Goal: Task Accomplishment & Management: Manage account settings

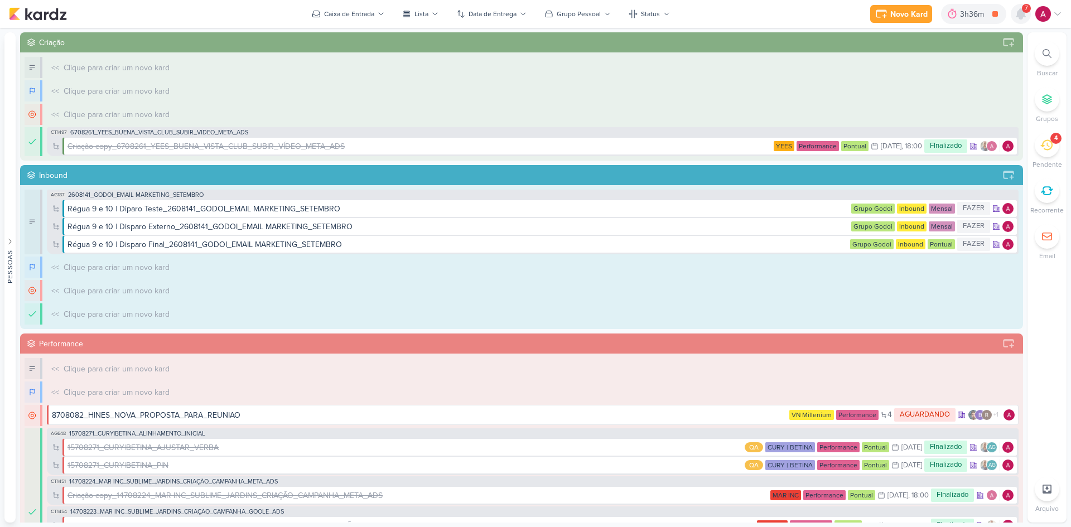
click at [1017, 10] on icon at bounding box center [1020, 13] width 13 height 13
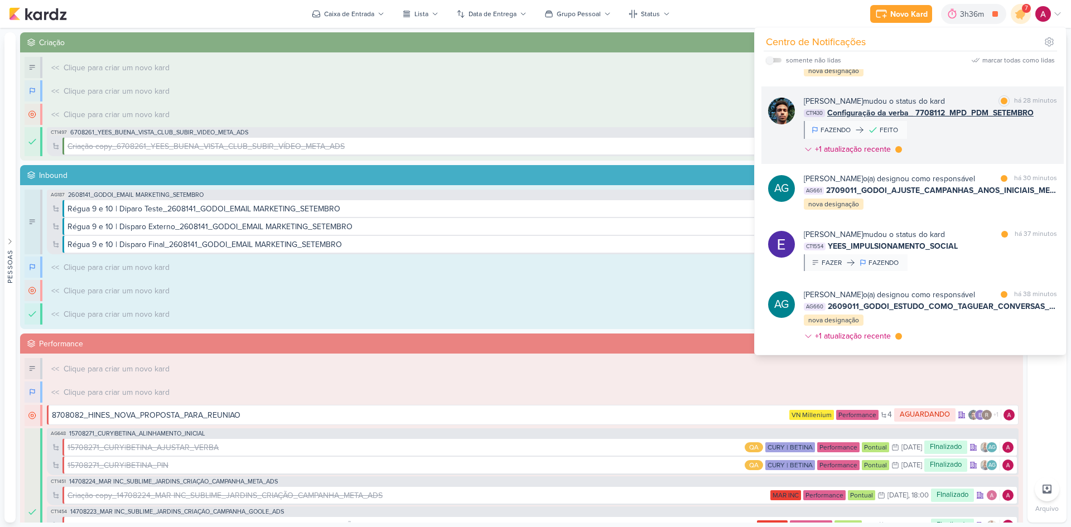
scroll to position [112, 0]
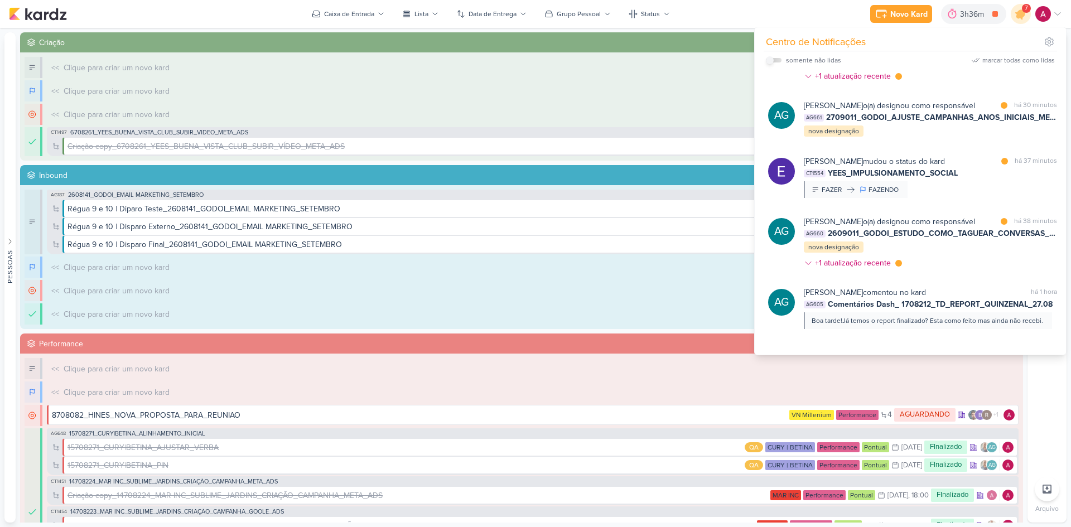
click at [770, 60] on input "checkbox" at bounding box center [770, 60] width 8 height 8
checkbox input "true"
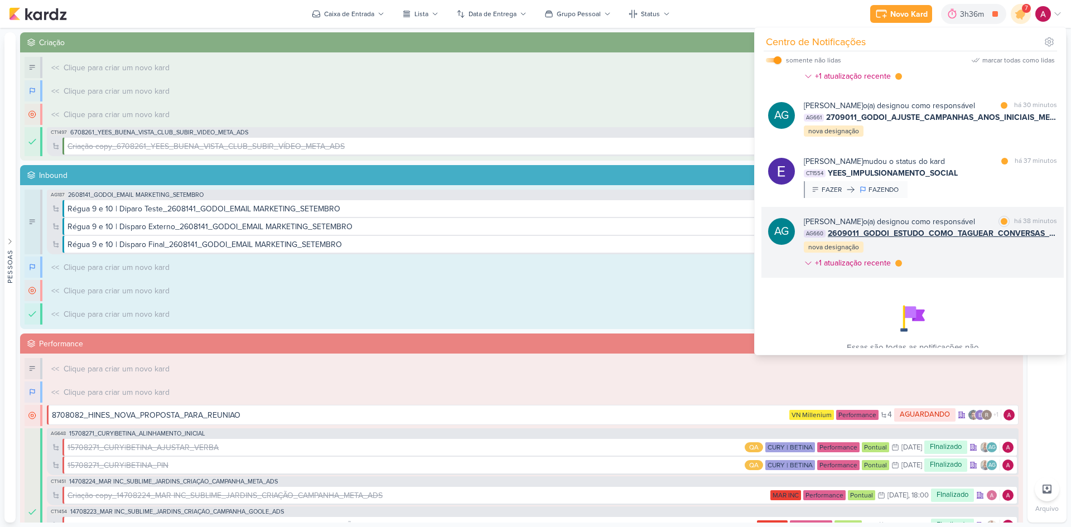
click at [965, 273] on div "[PERSON_NAME] o(a) designou como responsável marcar como lida há 38 minutos AG6…" at bounding box center [930, 244] width 253 height 57
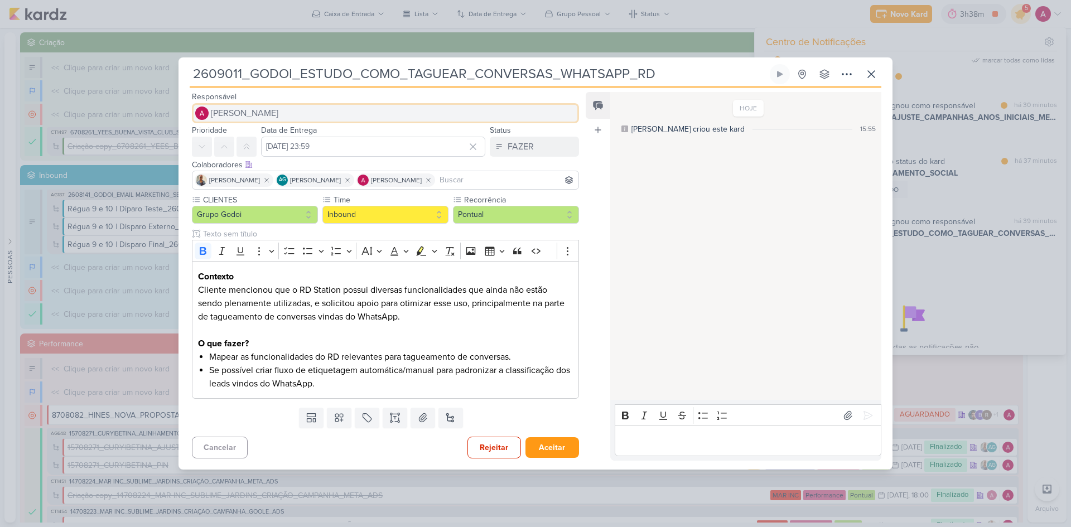
click at [274, 119] on span "[PERSON_NAME]" at bounding box center [244, 113] width 67 height 13
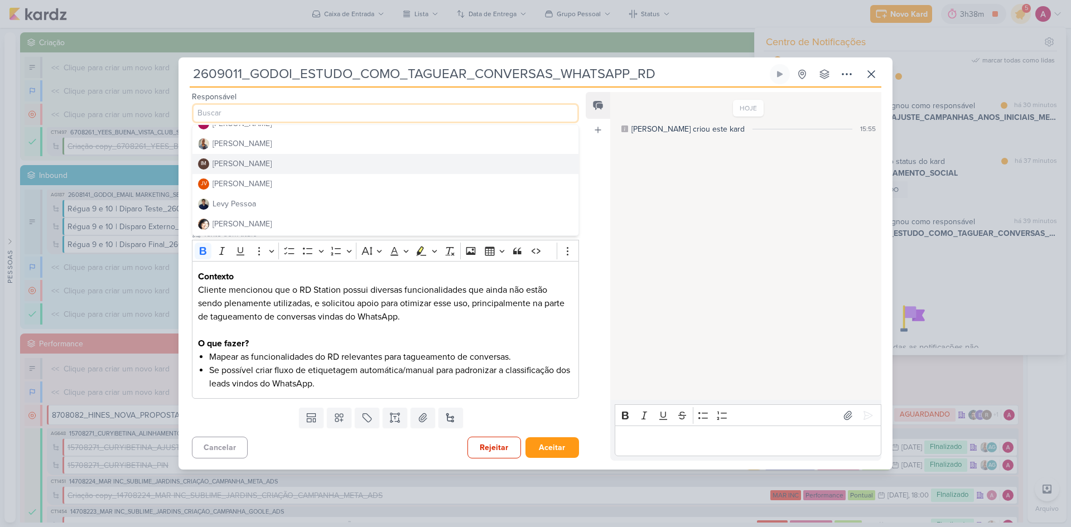
scroll to position [167, 0]
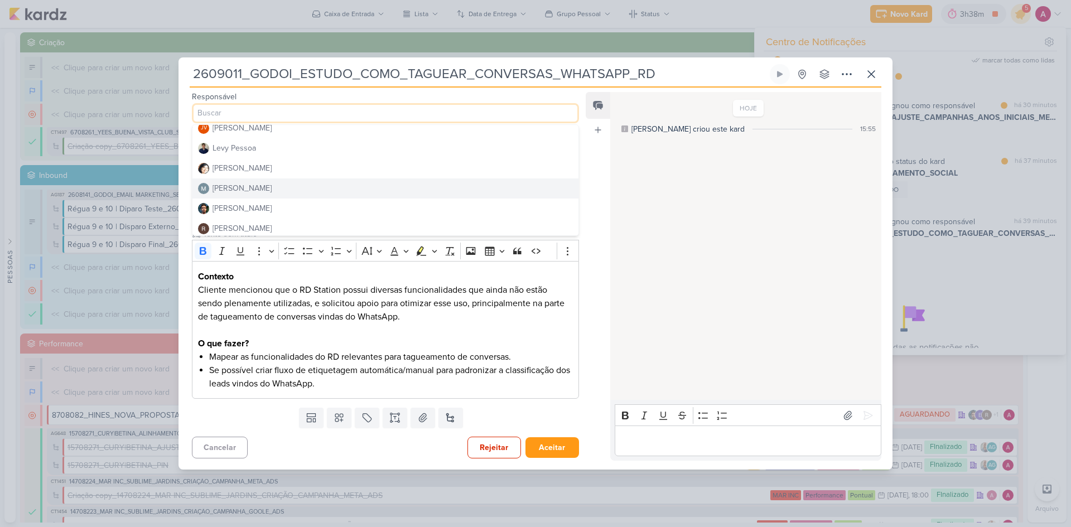
click at [266, 186] on div "[PERSON_NAME]" at bounding box center [241, 188] width 59 height 12
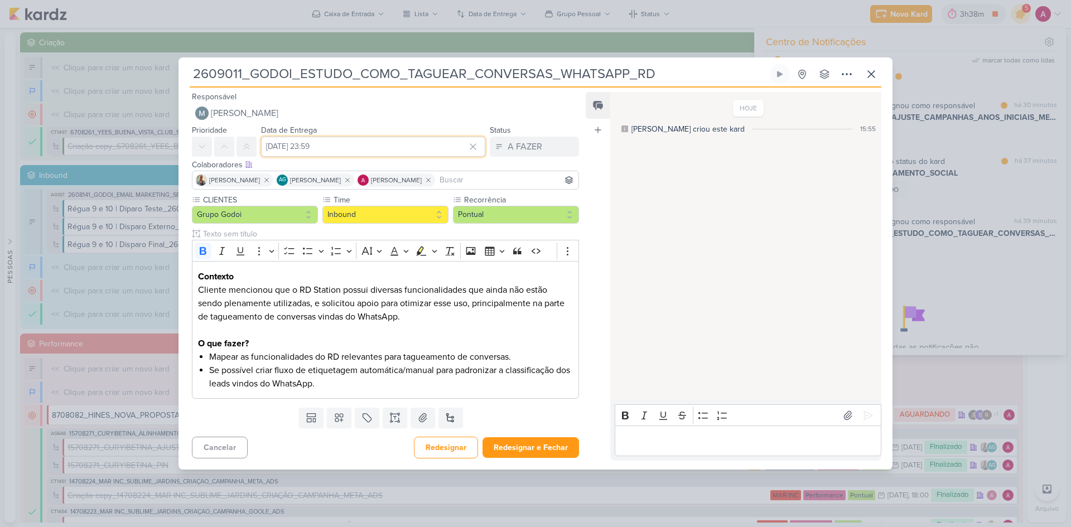
click at [309, 148] on input "[DATE] 23:59" at bounding box center [373, 147] width 224 height 20
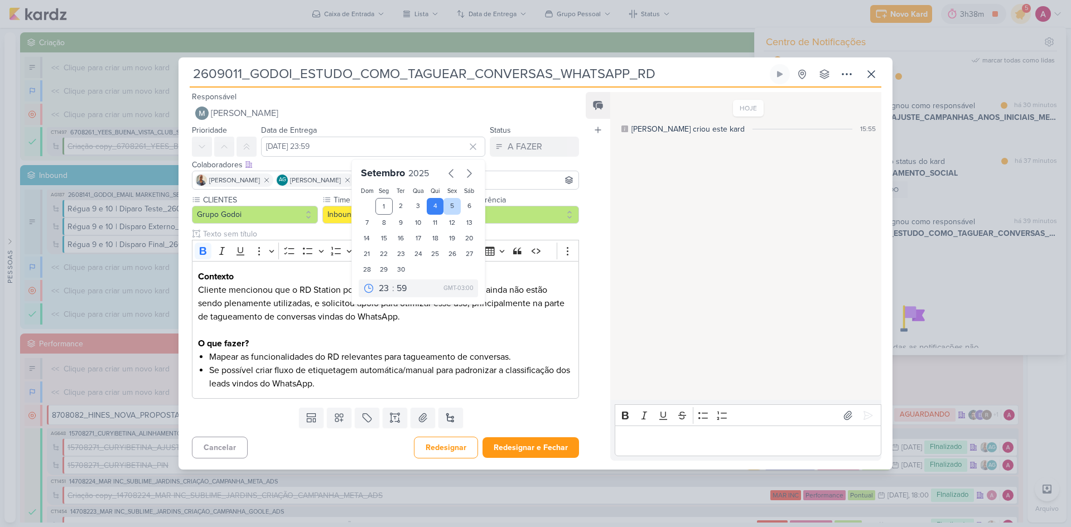
click at [449, 208] on div "5" at bounding box center [451, 206] width 17 height 17
type input "[DATE] 23:59"
click at [530, 407] on div "Templates Campos Personalizados Marcadores Caixa De Texto Anexo [GEOGRAPHIC_DAT…" at bounding box center [380, 417] width 405 height 29
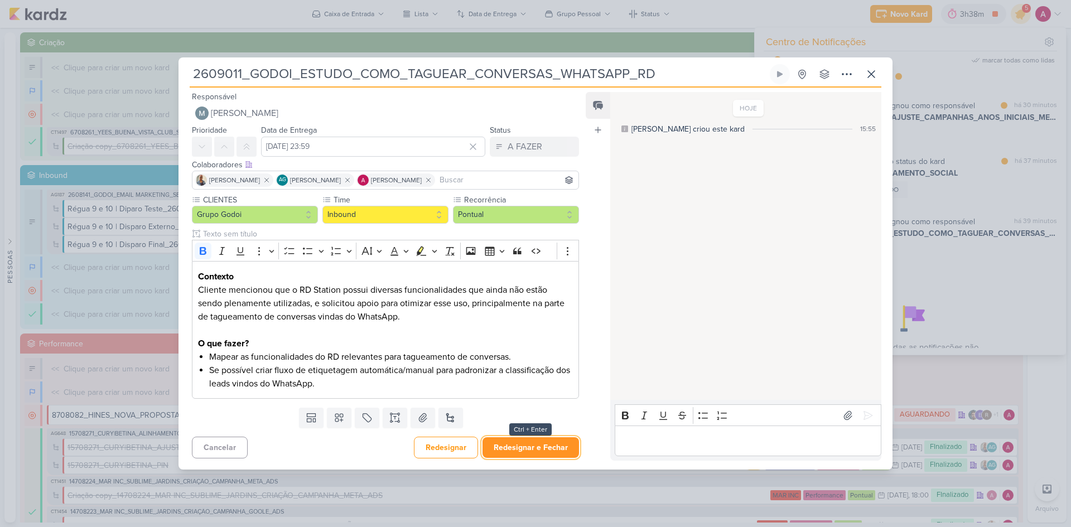
click at [539, 443] on button "Redesignar e Fechar" at bounding box center [530, 447] width 96 height 21
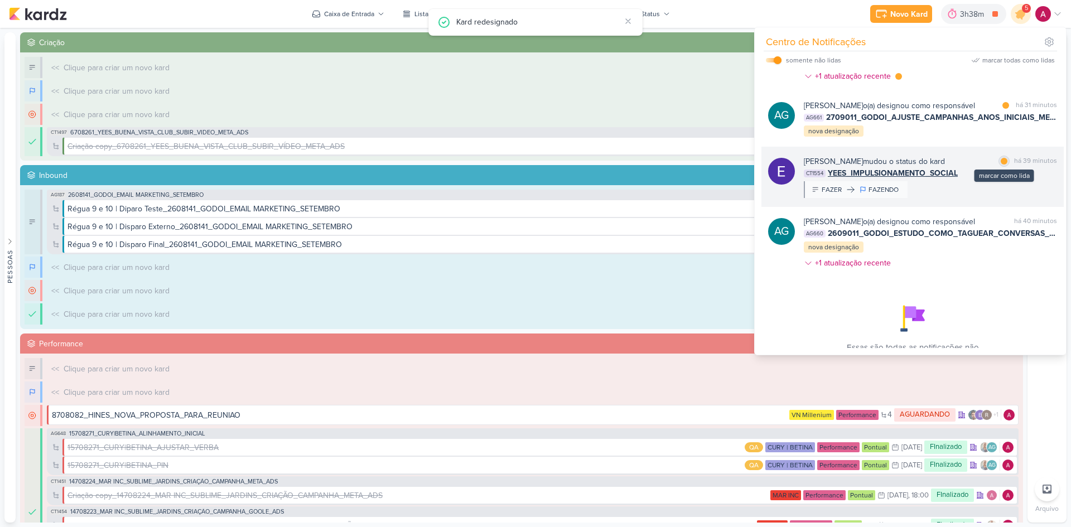
click at [1002, 165] on div at bounding box center [1003, 161] width 7 height 7
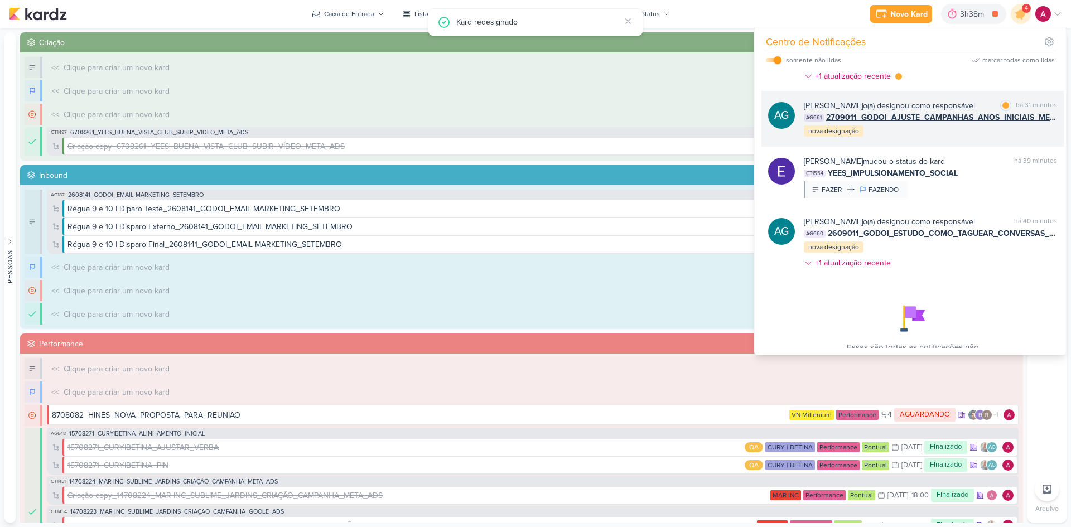
click at [932, 138] on div "[PERSON_NAME] o(a) designou como responsável marcar como lida há 31 minutos AG6…" at bounding box center [930, 119] width 253 height 38
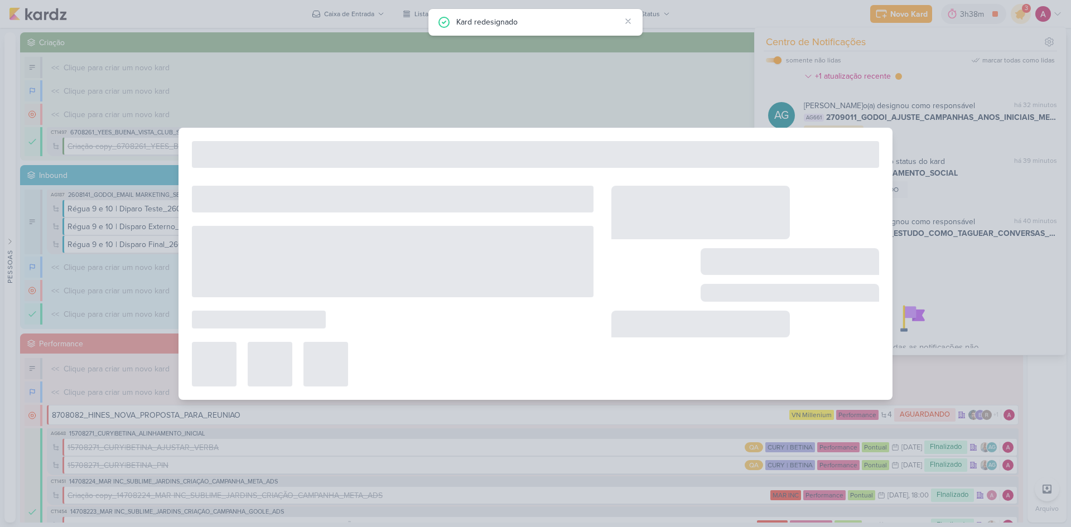
type input "2709011_GODOI_AJUSTE_CAMPANHAS_ANOS_INICIAIS_META_VITAL"
type input "[DATE] 09:00"
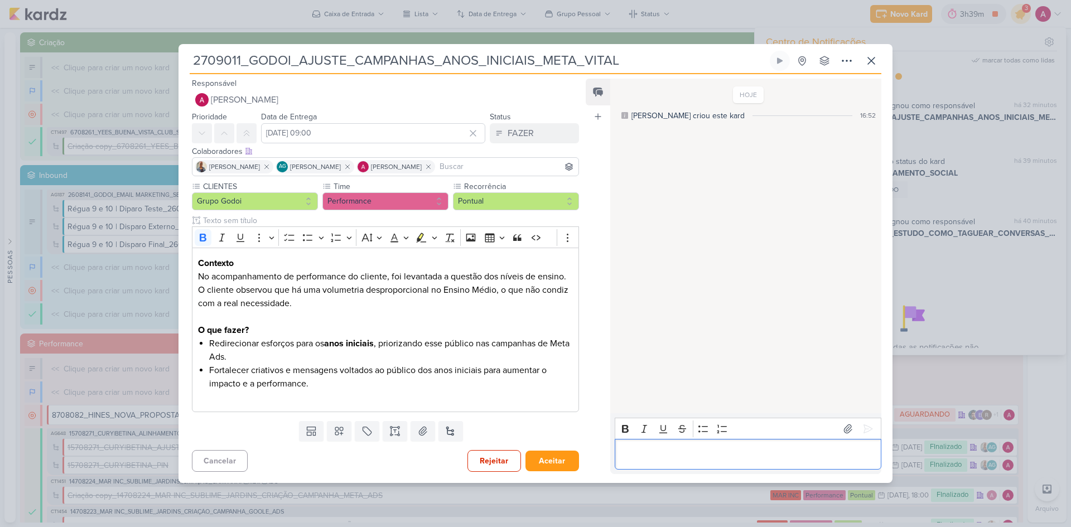
click at [654, 459] on p "Editor editing area: main" at bounding box center [747, 454] width 255 height 13
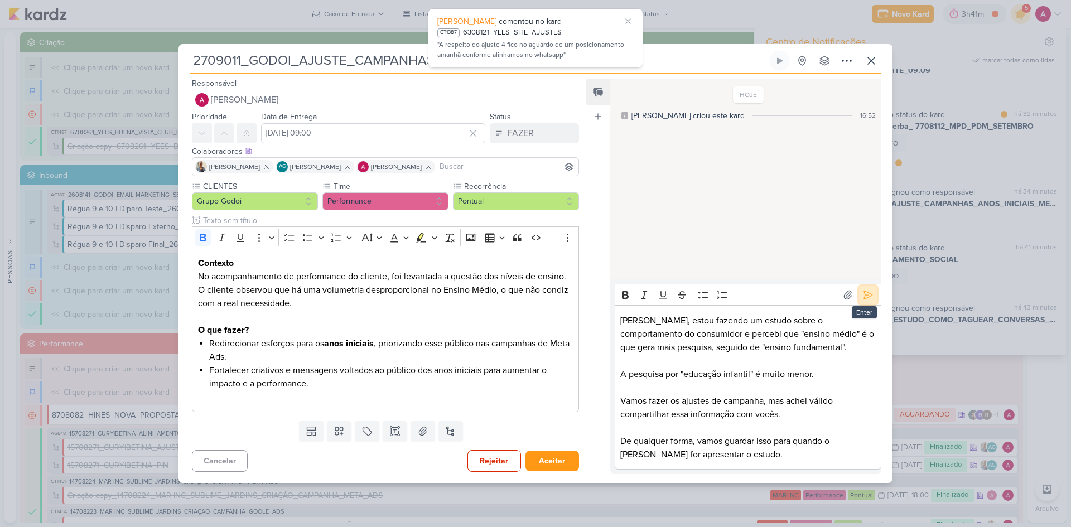
click at [864, 299] on icon at bounding box center [868, 295] width 8 height 8
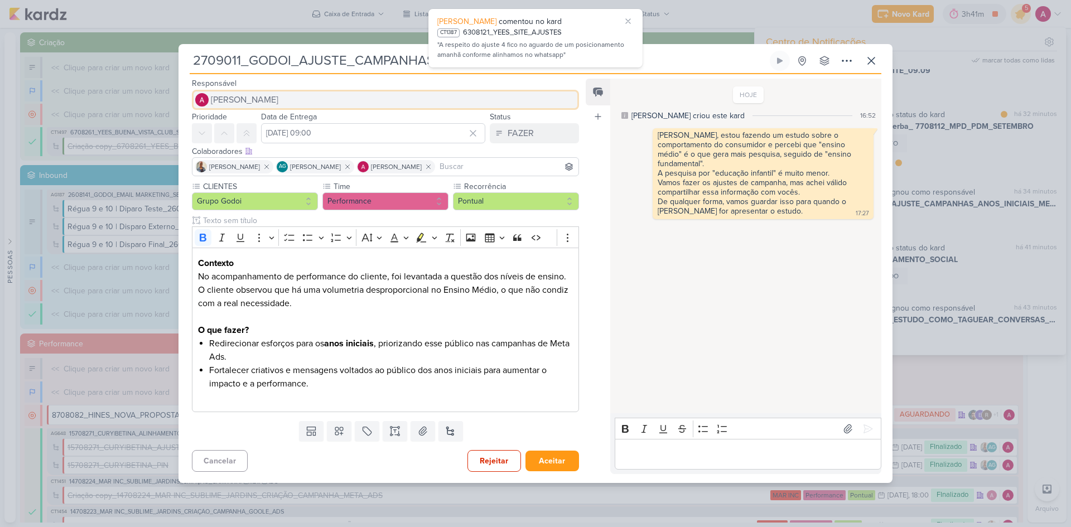
click at [264, 101] on span "[PERSON_NAME]" at bounding box center [244, 99] width 67 height 13
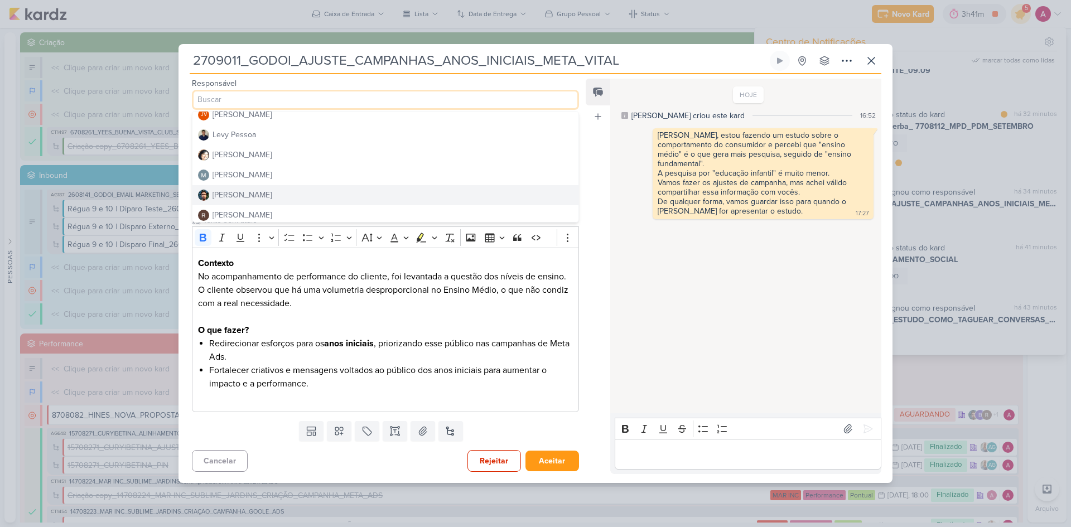
click at [259, 197] on button "[PERSON_NAME]" at bounding box center [385, 195] width 386 height 20
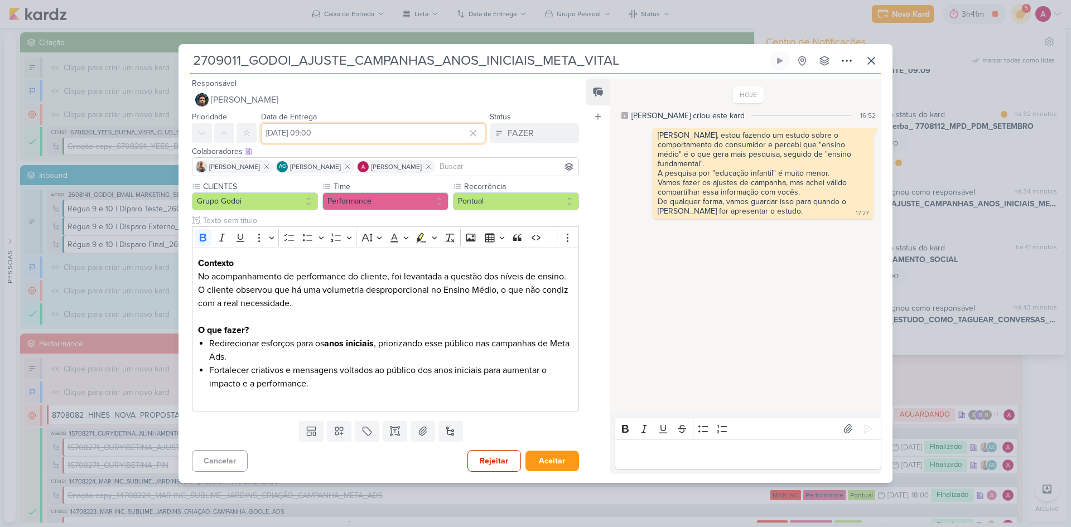
click at [316, 130] on input "[DATE] 09:00" at bounding box center [373, 133] width 224 height 20
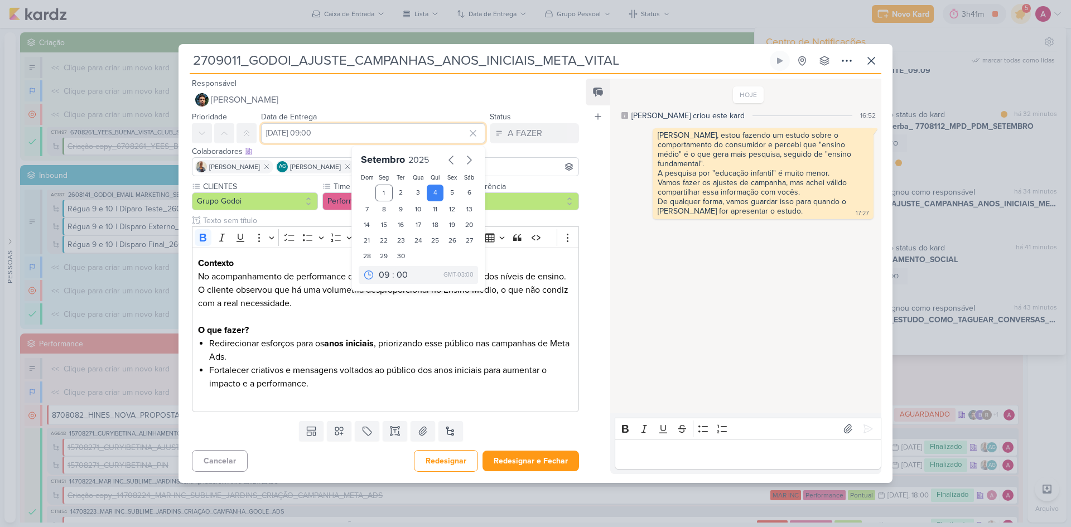
click at [316, 130] on input "[DATE] 09:00" at bounding box center [373, 133] width 224 height 20
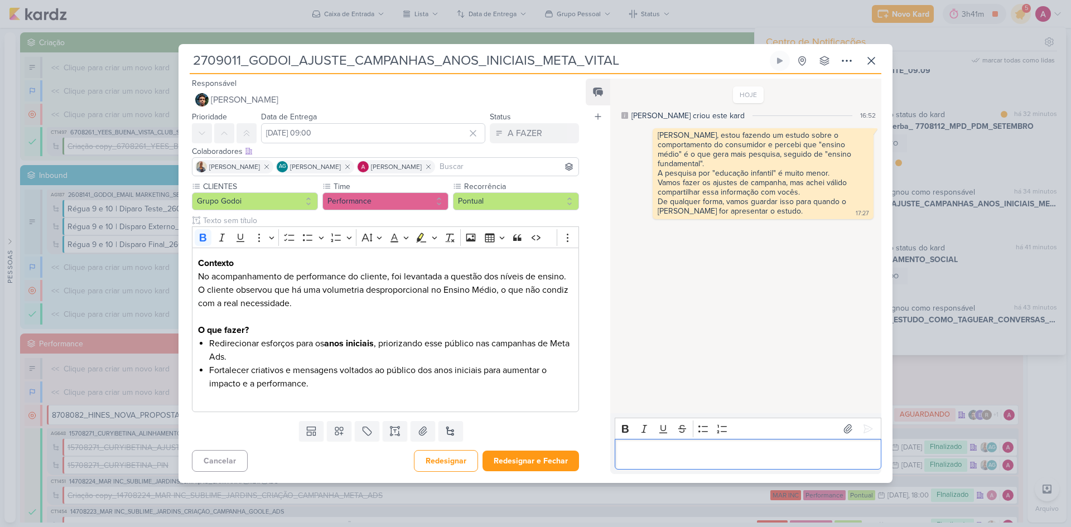
click at [645, 456] on p "Editor editing area: main" at bounding box center [747, 454] width 255 height 13
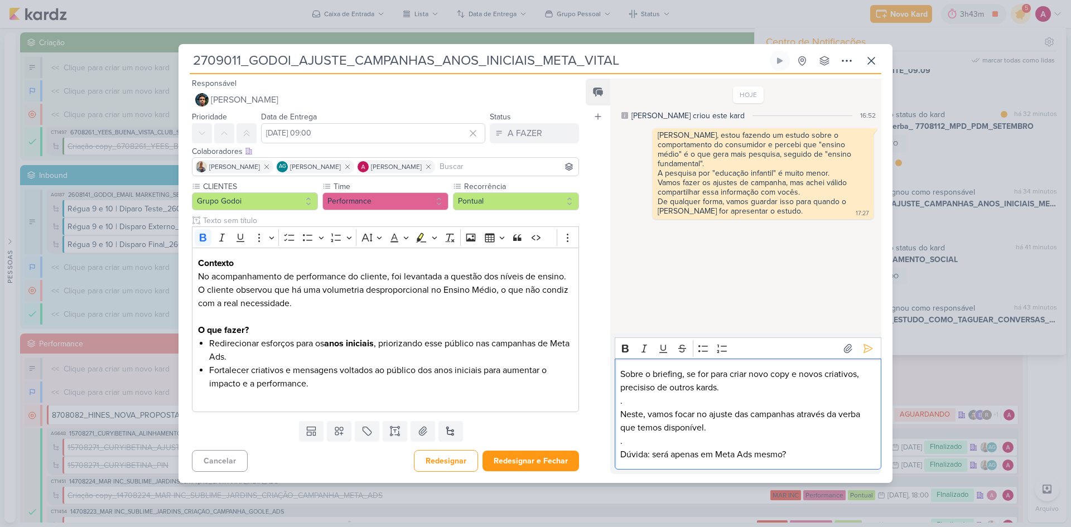
click at [641, 389] on p "Sobre o briefing, se for para criar novo copy e novos criativos, precisiso de o…" at bounding box center [747, 381] width 255 height 27
click at [653, 378] on p "Sobre o briefing, se for para criar novo copy e novos criativos, precisiso de o…" at bounding box center [747, 381] width 255 height 27
drag, startPoint x: 648, startPoint y: 390, endPoint x: 655, endPoint y: 390, distance: 6.7
click at [655, 390] on p "Sobre o briefing, se for para criar novo copy e novos criativos, precisiso de o…" at bounding box center [747, 381] width 255 height 27
click at [709, 404] on p "." at bounding box center [747, 400] width 255 height 13
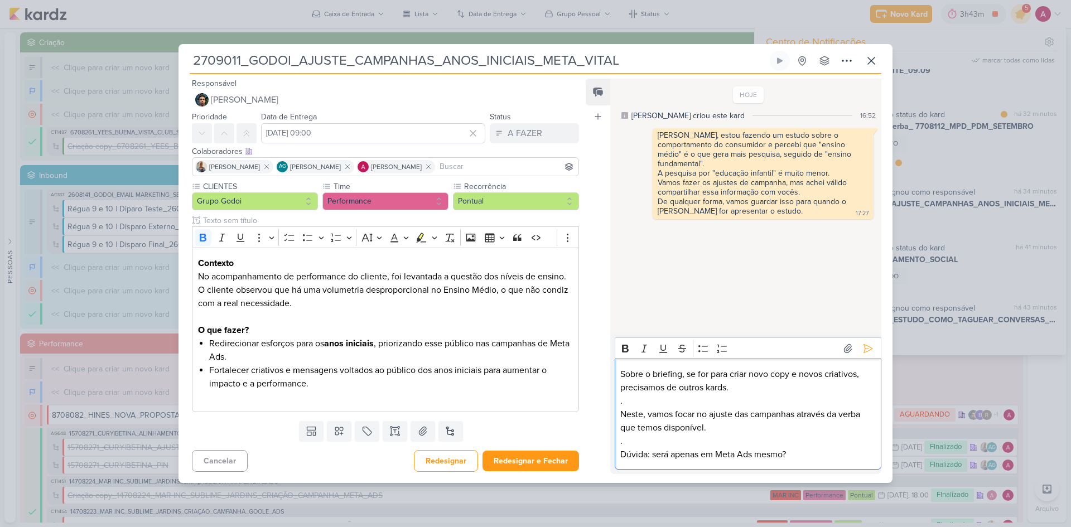
click at [714, 426] on p "Neste, vamos focar no ajuste das campanhas através da verba que temos disponíve…" at bounding box center [747, 421] width 255 height 27
click at [865, 354] on icon at bounding box center [867, 348] width 11 height 11
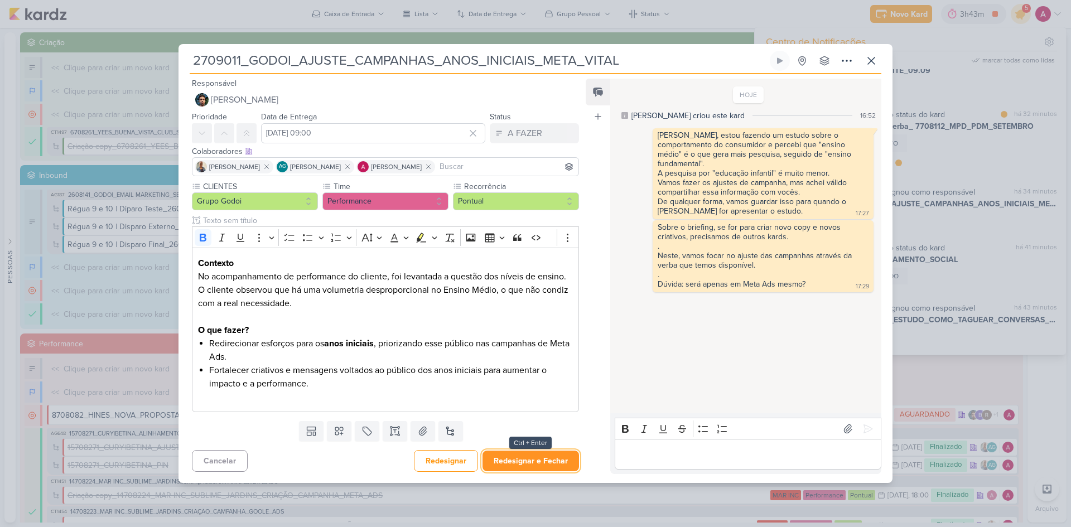
click at [519, 461] on button "Redesignar e Fechar" at bounding box center [530, 461] width 96 height 21
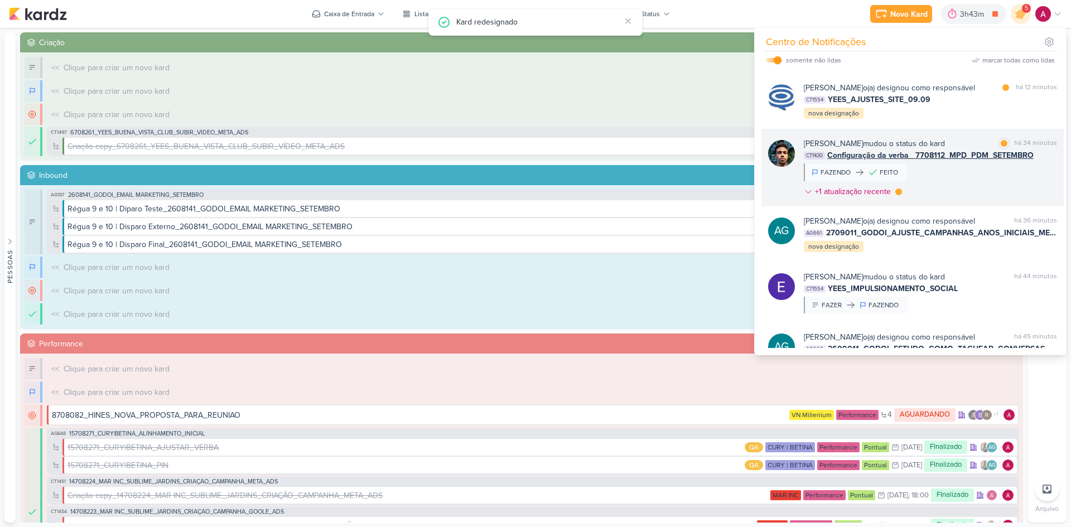
scroll to position [56, 0]
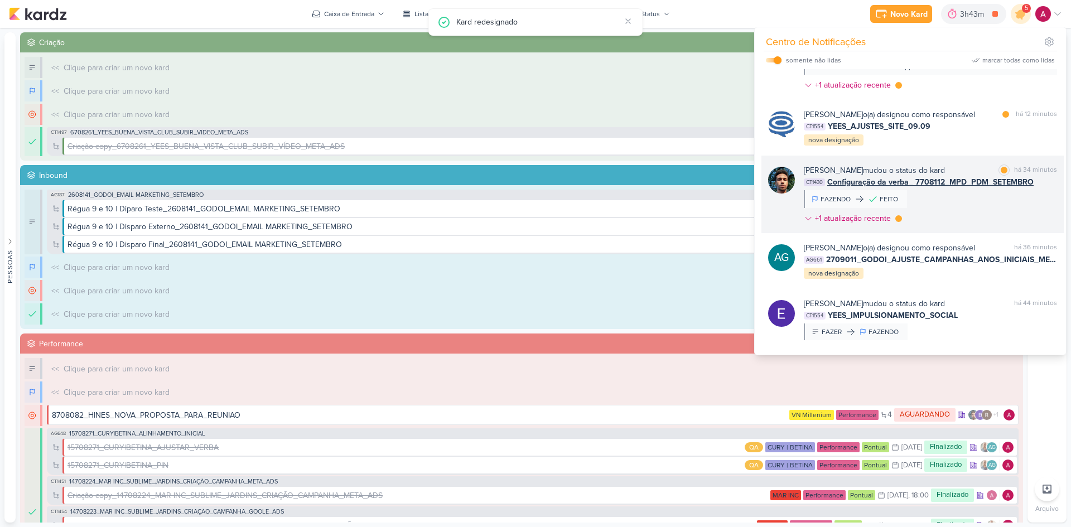
click at [972, 218] on div "[PERSON_NAME] mudou o status do kard marcar como lida há 34 minutos CT1430 Conf…" at bounding box center [930, 197] width 253 height 64
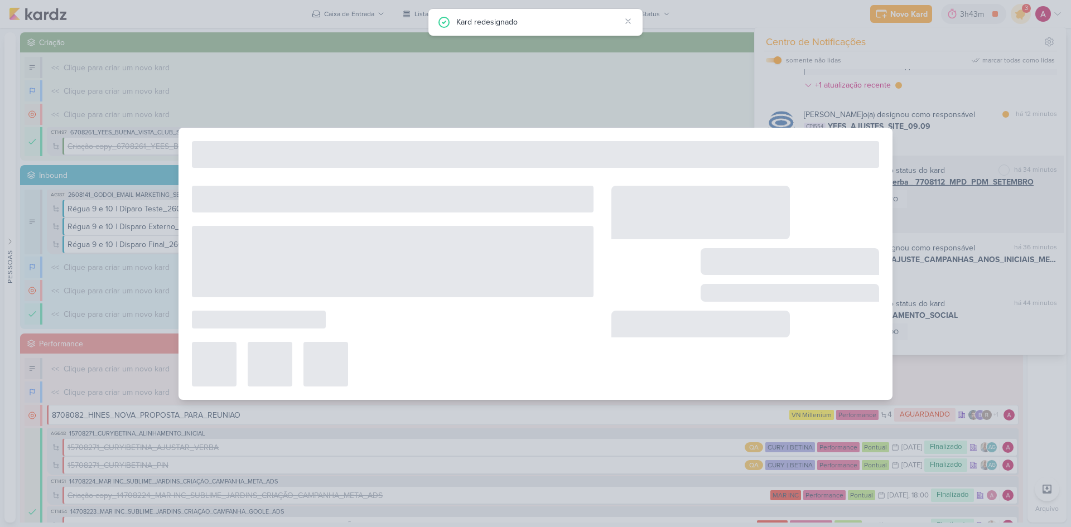
type input "Configuração da verba_ 7708112_MPD_PDM_SETEMBRO"
type input "[DATE] 18:00"
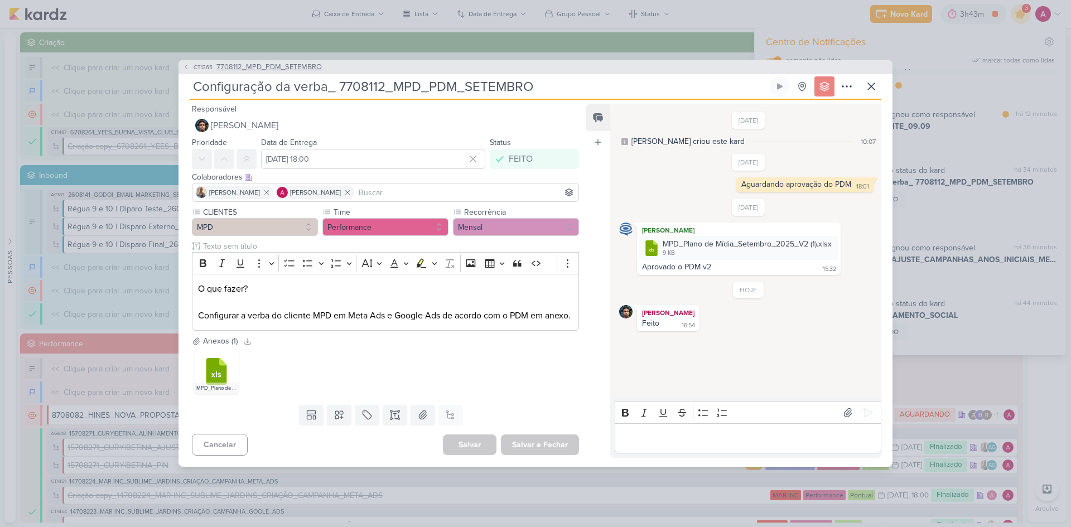
click at [200, 63] on span "CT1365" at bounding box center [203, 67] width 22 height 8
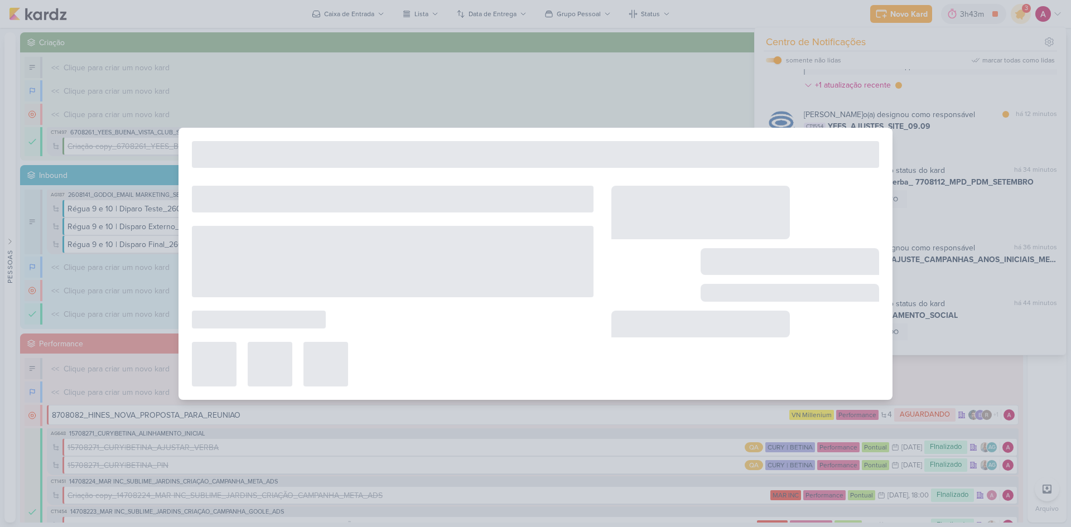
type input "7708112_MPD_PDM_SETEMBRO"
type input "[DATE] 18:00"
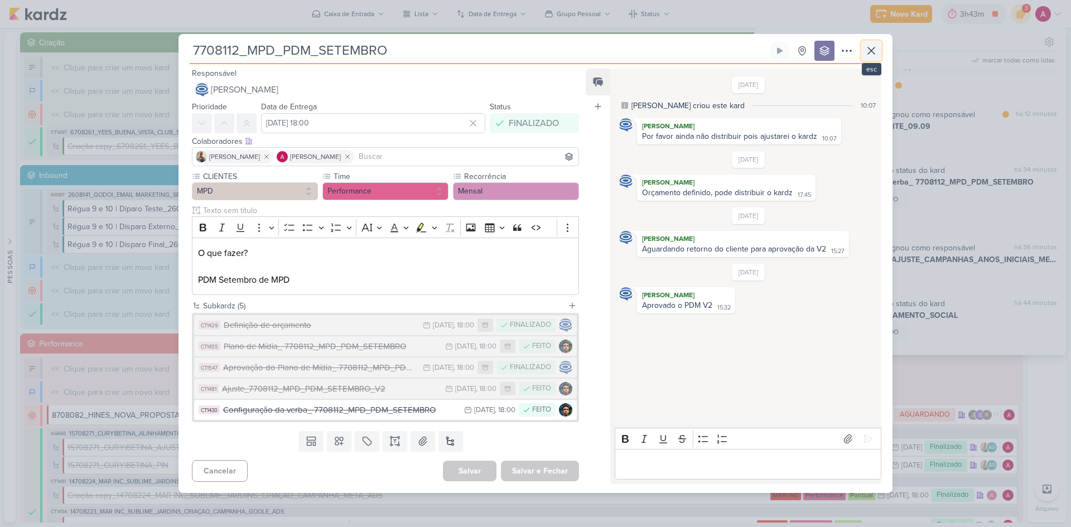
click at [875, 49] on icon at bounding box center [870, 50] width 13 height 13
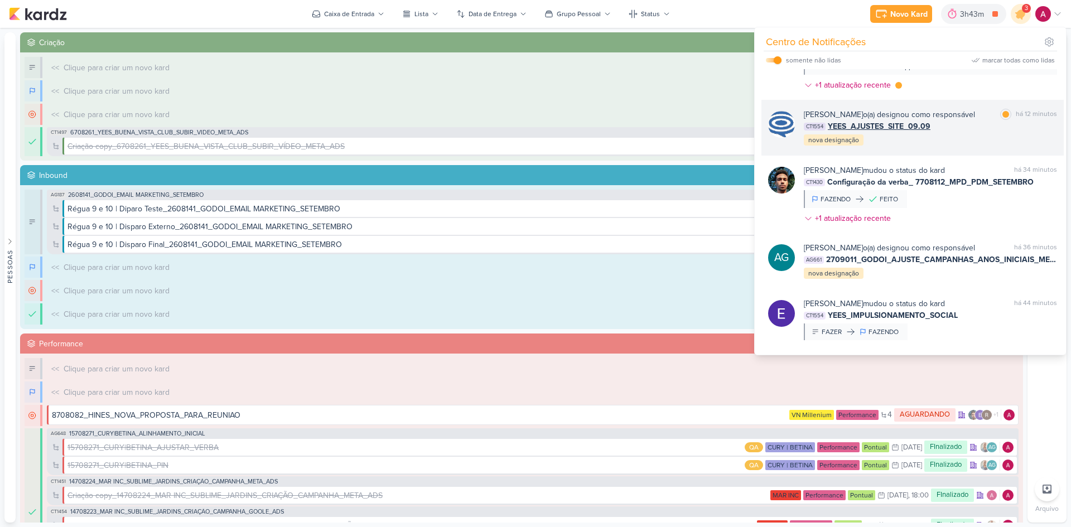
scroll to position [0, 0]
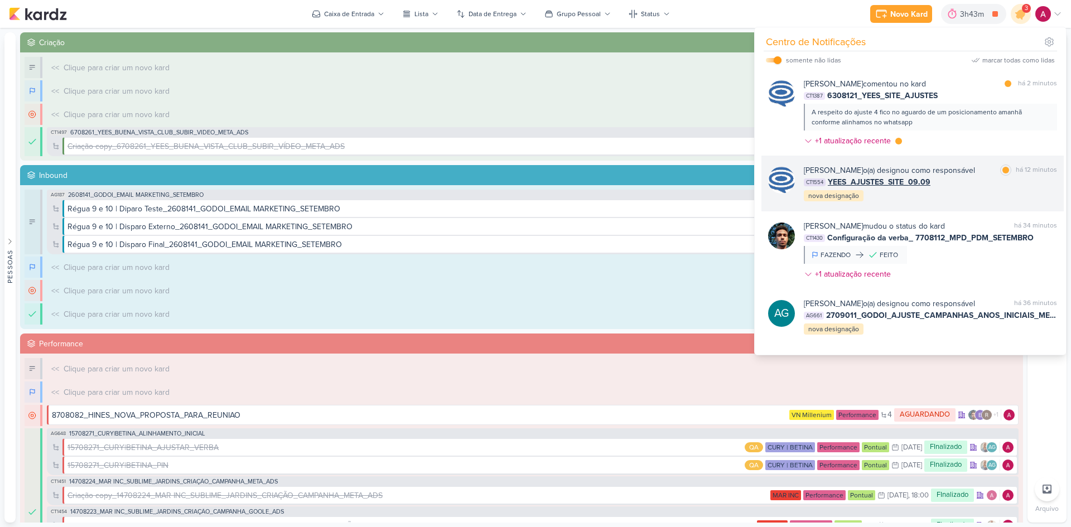
click at [982, 188] on div "CT1554 YEES_AJUSTES_SITE_09.09" at bounding box center [930, 182] width 253 height 12
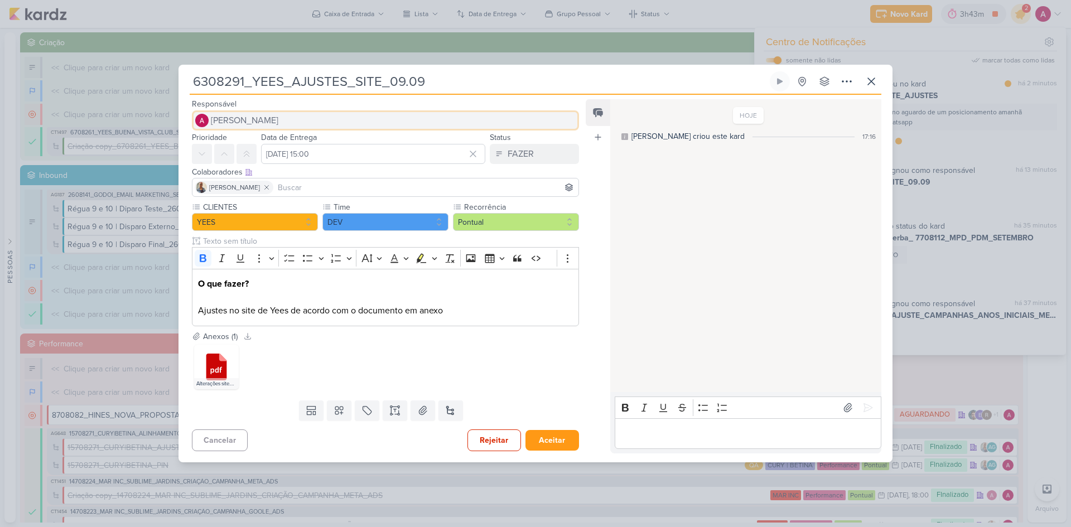
click at [299, 114] on button "[PERSON_NAME]" at bounding box center [385, 120] width 387 height 20
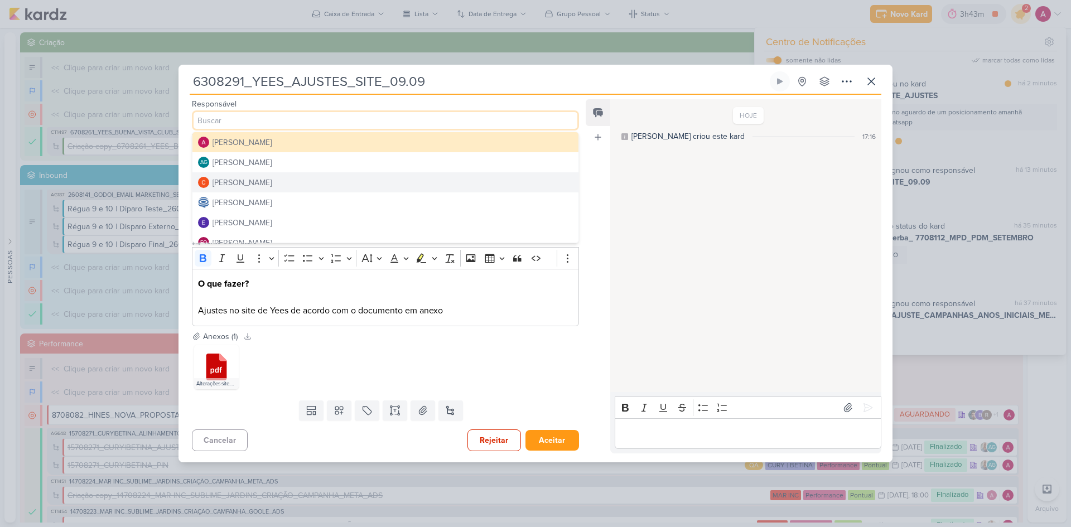
scroll to position [56, 0]
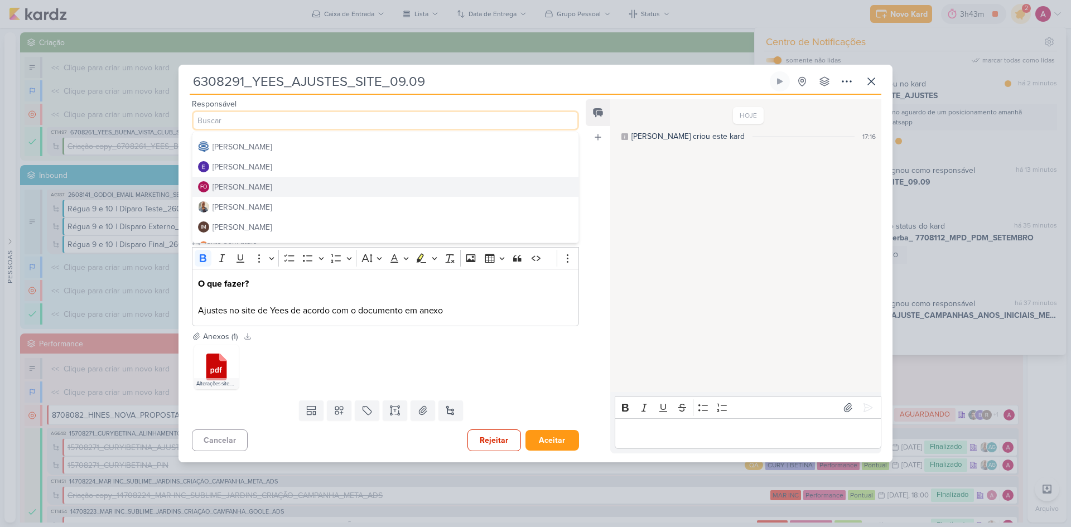
click at [272, 185] on button "FO [PERSON_NAME]" at bounding box center [385, 187] width 386 height 20
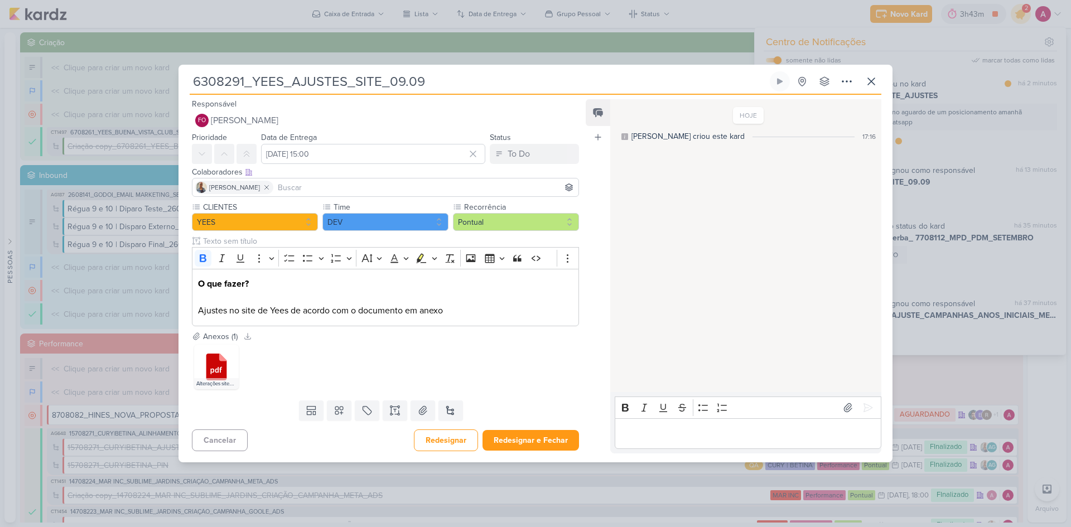
click at [296, 182] on input at bounding box center [425, 187] width 301 height 13
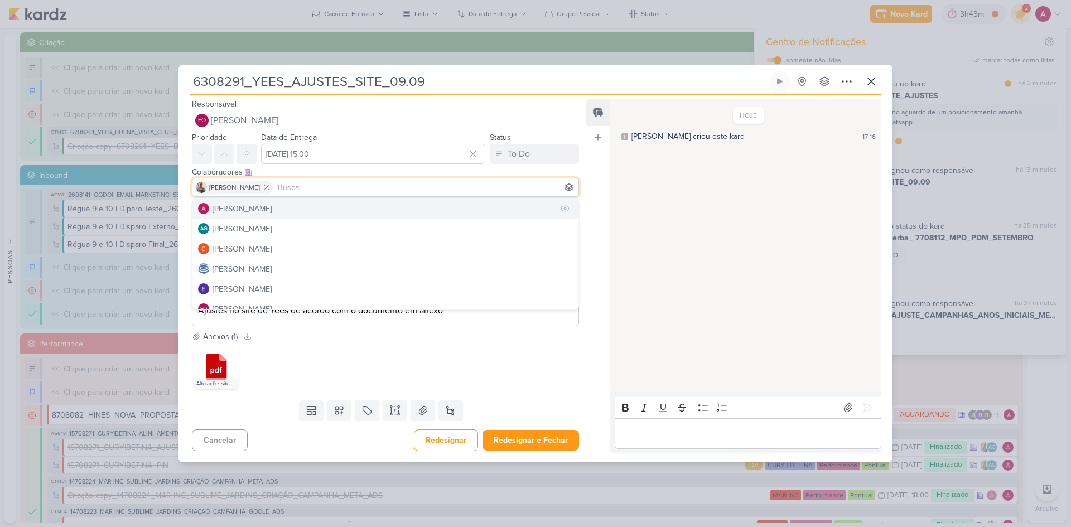
click at [281, 202] on button "[PERSON_NAME]" at bounding box center [385, 209] width 386 height 20
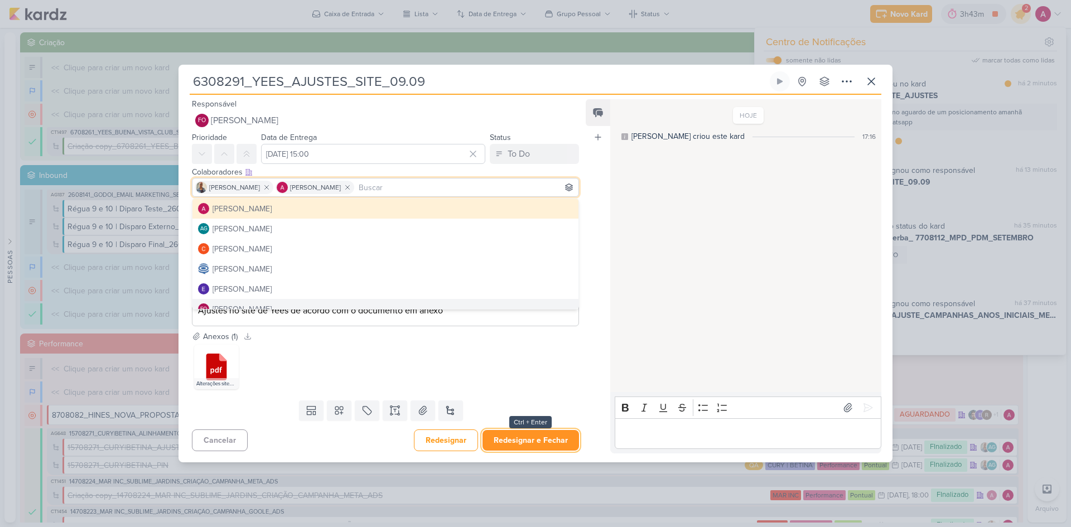
click at [534, 437] on button "Redesignar e Fechar" at bounding box center [530, 440] width 96 height 21
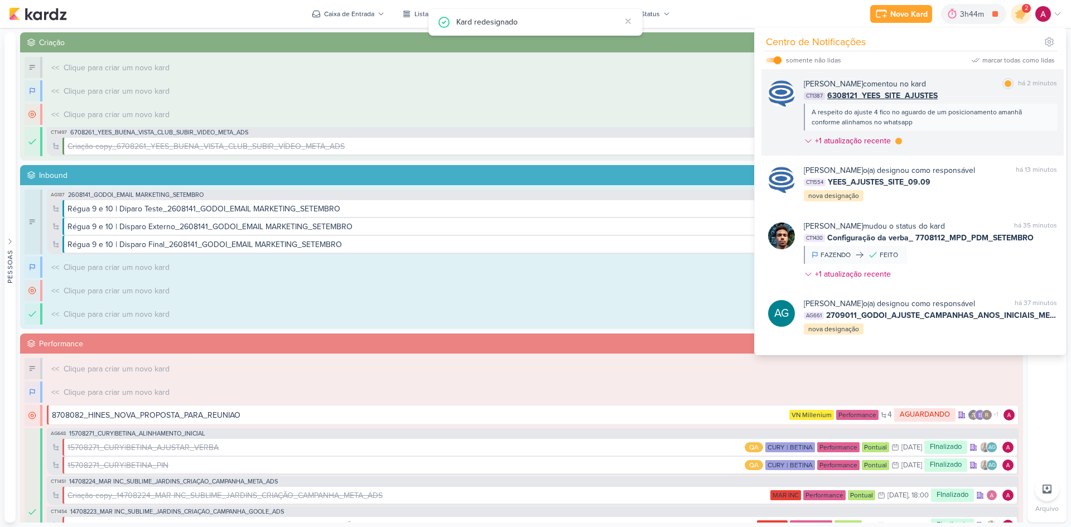
click at [941, 141] on div "[PERSON_NAME] comentou no kard marcar como lida há 2 minutos CT1387 6308121_YEE…" at bounding box center [930, 114] width 253 height 73
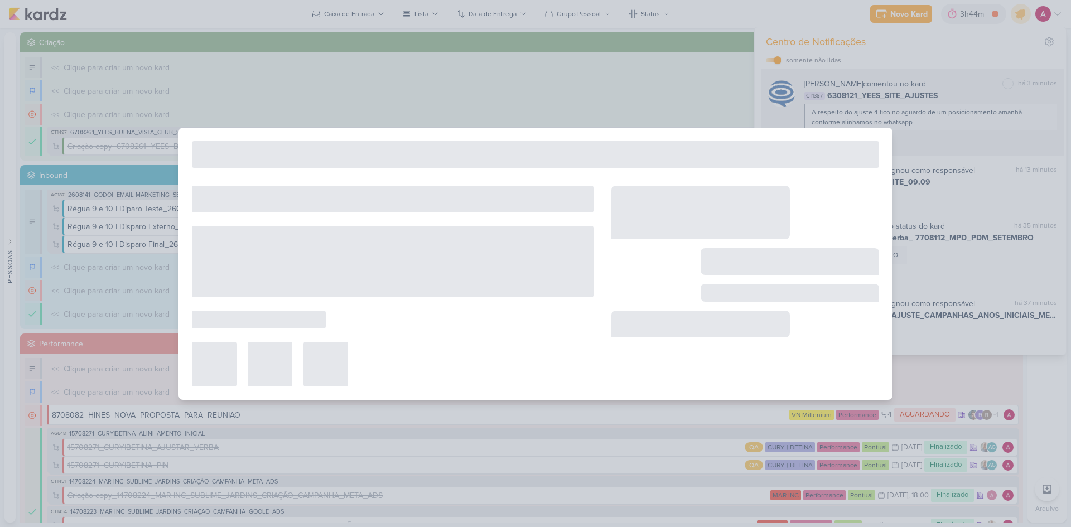
type input "6308121_YEES_SITE_AJUSTES"
type input "[DATE] 18:00"
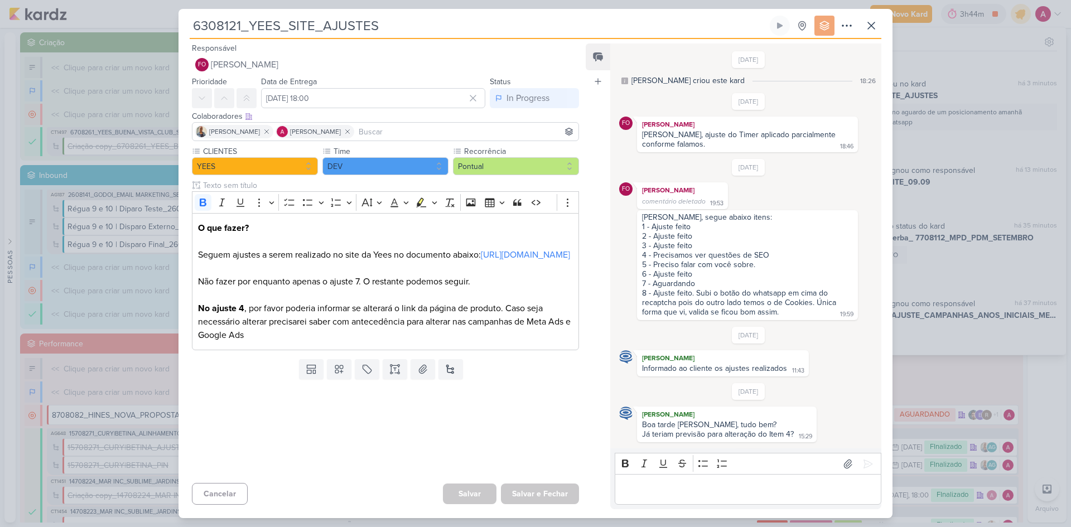
scroll to position [285, 0]
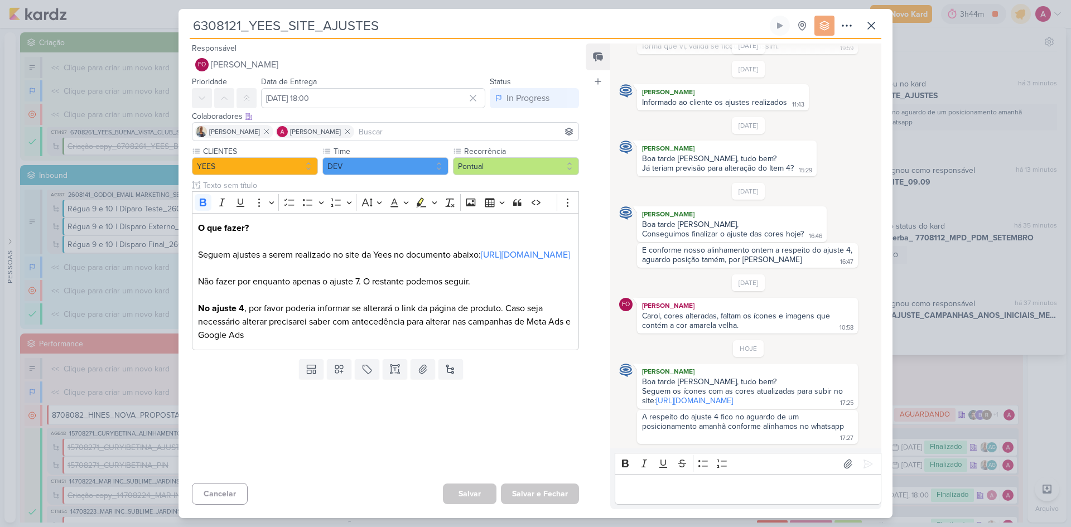
click at [940, 141] on div "6308121_YEES_SITE_AJUSTES Criado por [PERSON_NAME]" at bounding box center [535, 263] width 1071 height 527
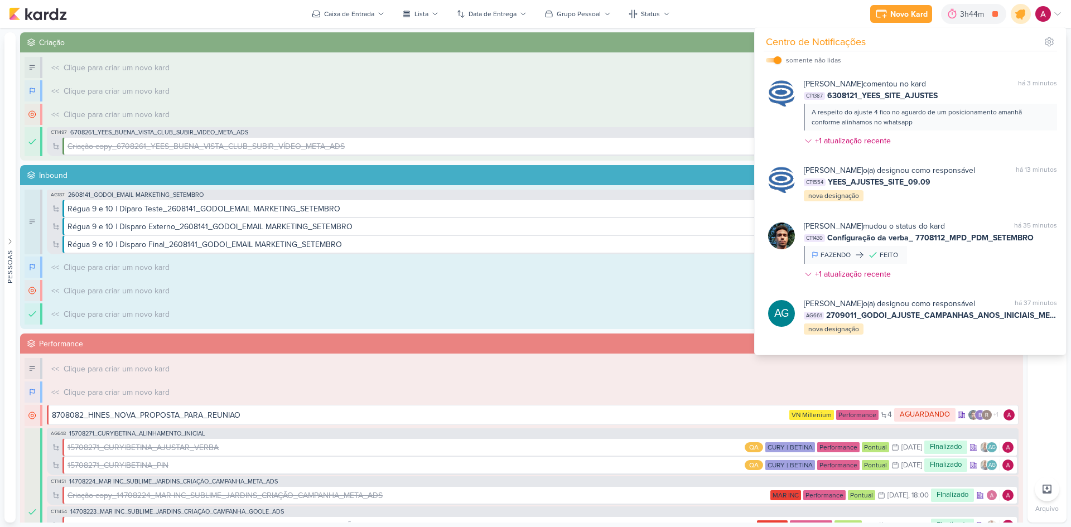
click at [1017, 17] on icon at bounding box center [1020, 13] width 13 height 13
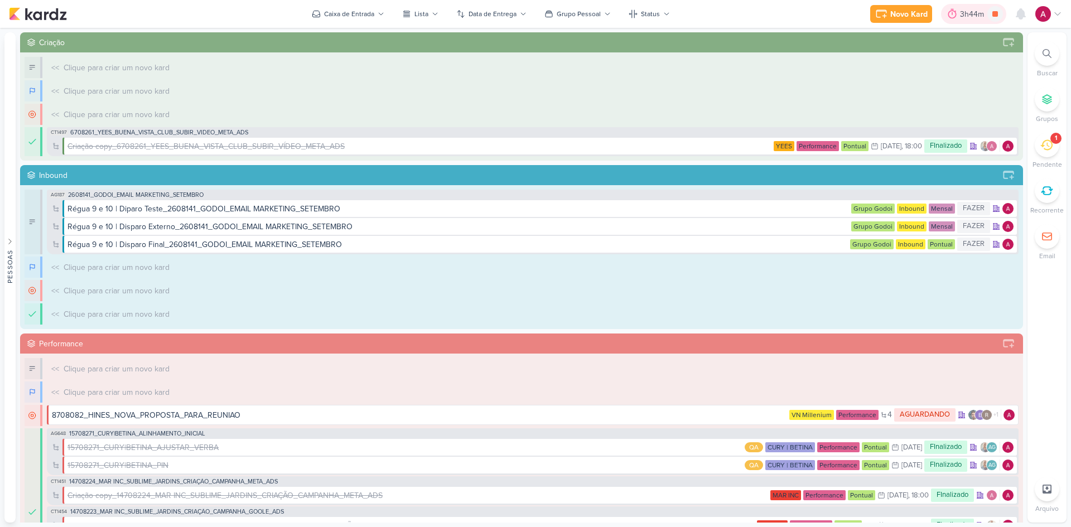
click at [979, 16] on div "3h44m" at bounding box center [973, 14] width 27 height 12
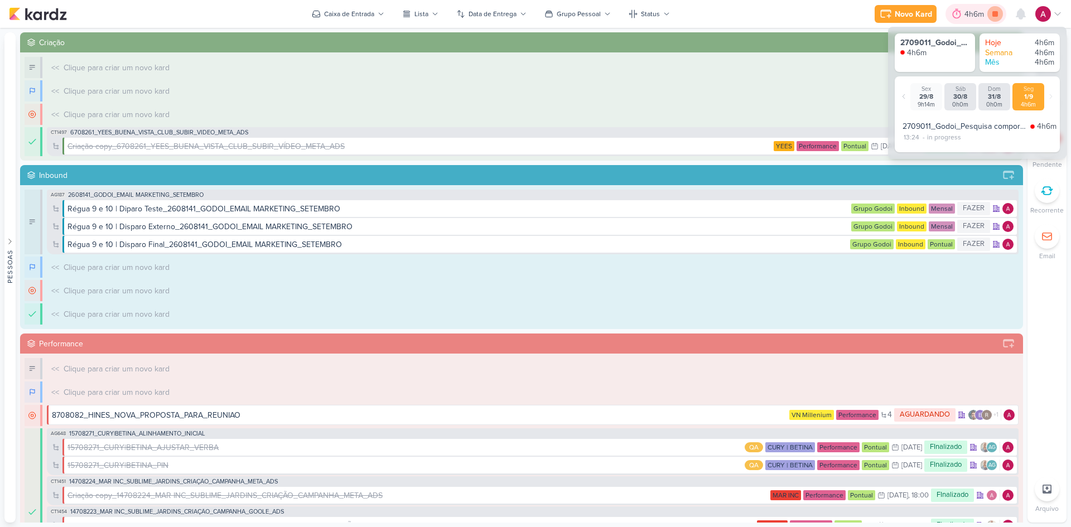
click at [990, 14] on icon at bounding box center [995, 14] width 16 height 16
click at [993, 93] on div "31/8" at bounding box center [993, 97] width 27 height 8
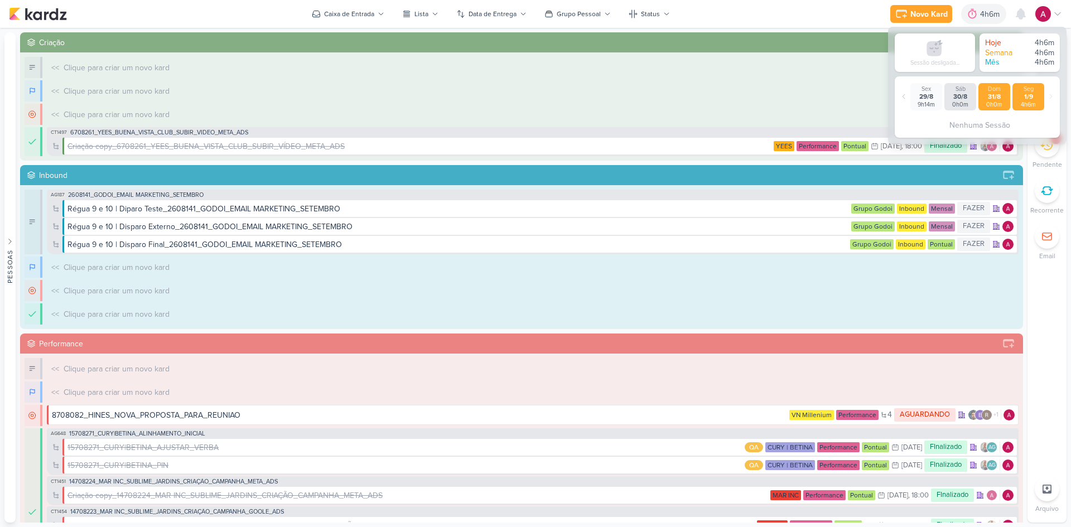
click at [1029, 98] on div "1/9" at bounding box center [1027, 97] width 27 height 8
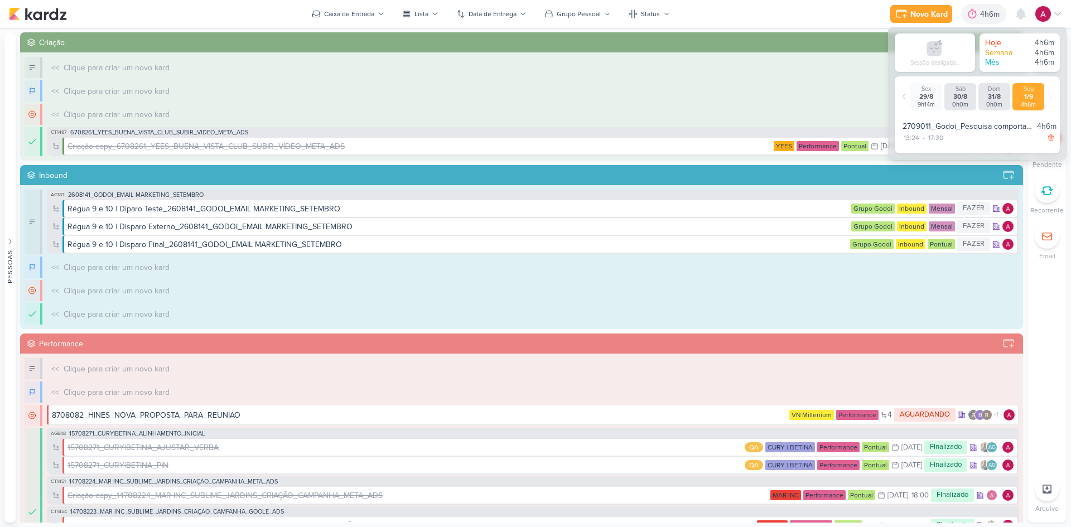
click at [726, 9] on div "Novo Kard Ctrl + k 4h6m Sessão desligada... Hoje 4h6m Semana 4h6m Mês 4h6m Sex" at bounding box center [535, 14] width 1053 height 28
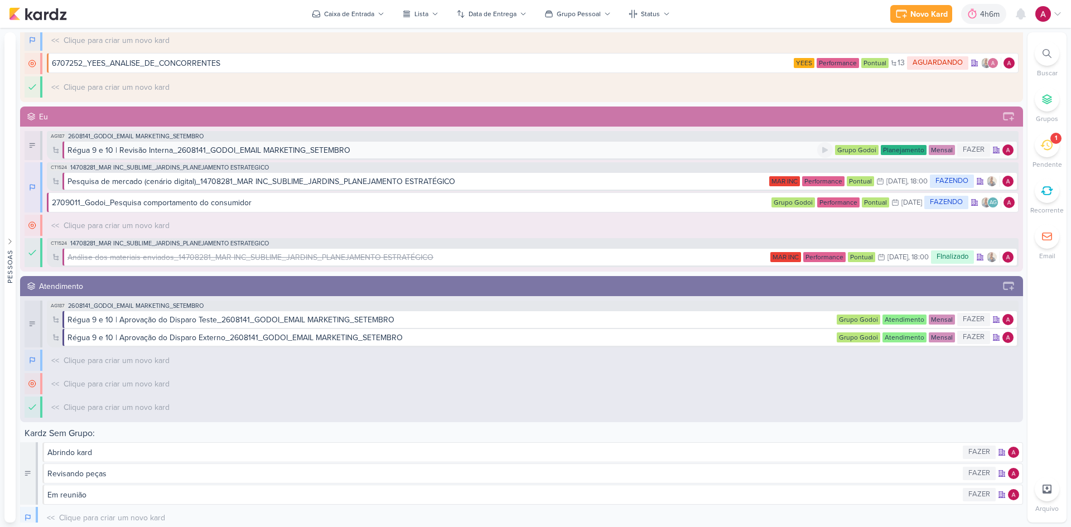
scroll to position [624, 0]
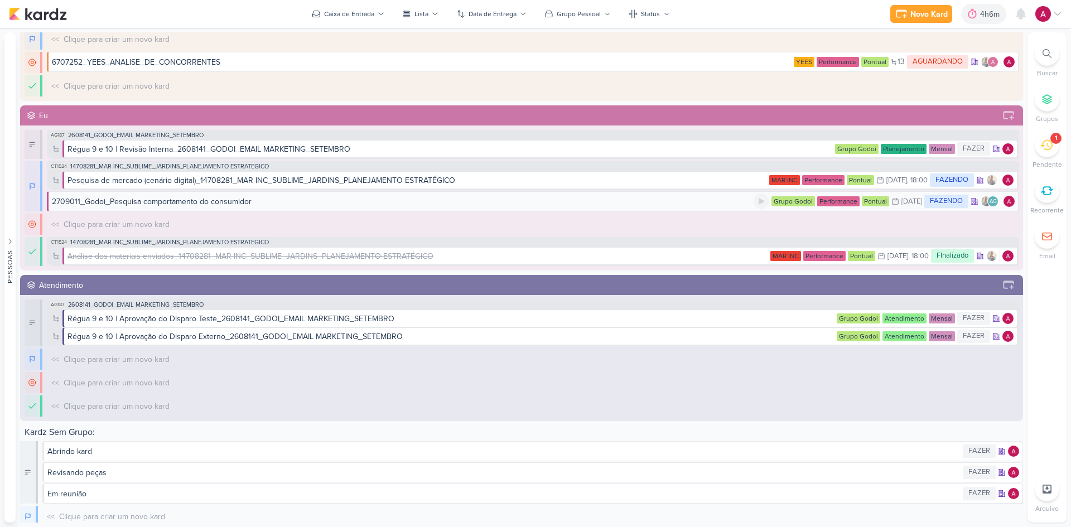
click at [244, 203] on div "2709011_Godoi_Pesquisa comportamento do consumidor" at bounding box center [152, 202] width 200 height 12
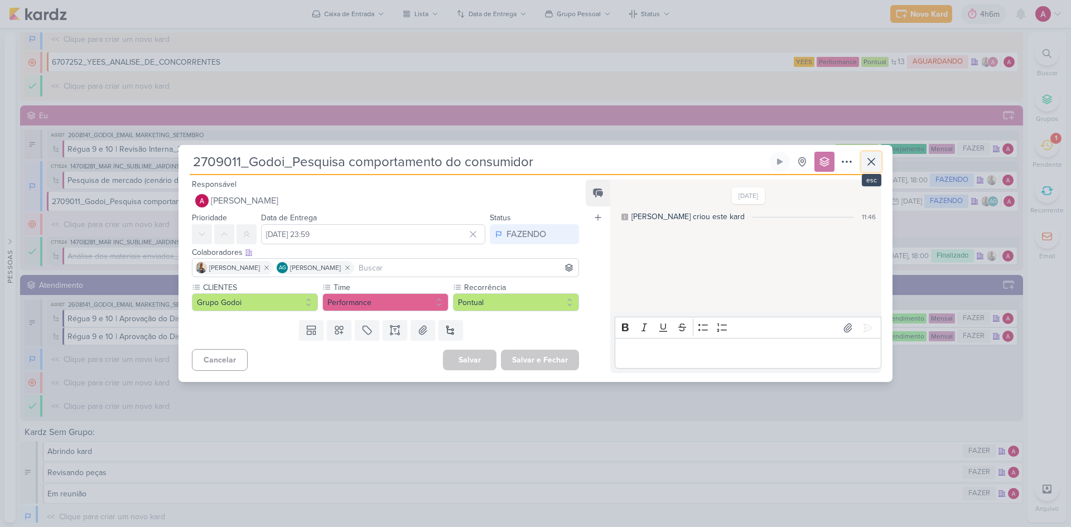
click at [872, 161] on icon at bounding box center [871, 161] width 7 height 7
